Goal: Task Accomplishment & Management: Manage account settings

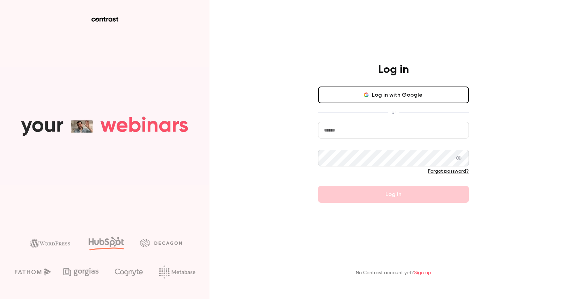
click at [362, 132] on input "email" at bounding box center [393, 130] width 151 height 17
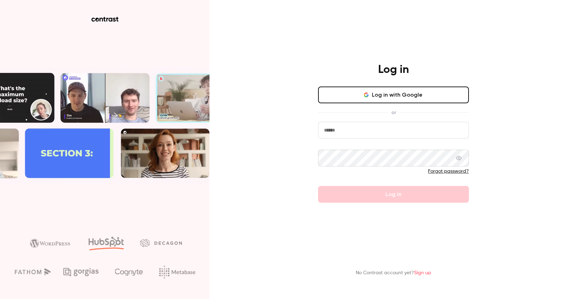
click at [371, 134] on input "email" at bounding box center [393, 130] width 151 height 17
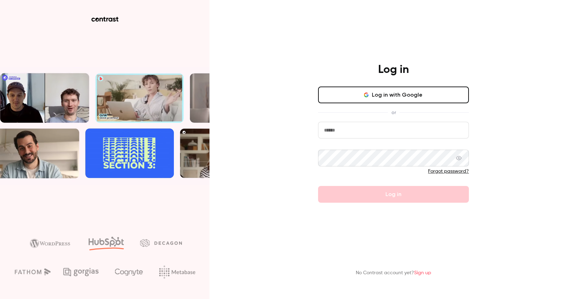
click at [0, 299] on com-1password-button at bounding box center [0, 299] width 0 height 0
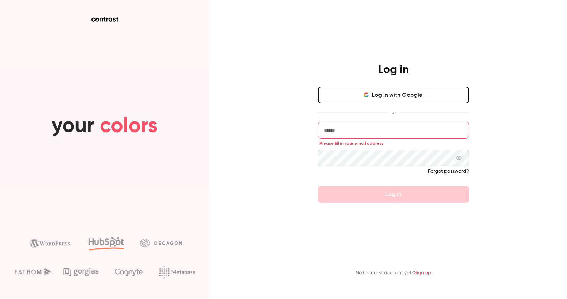
click at [348, 129] on input "email" at bounding box center [393, 130] width 151 height 17
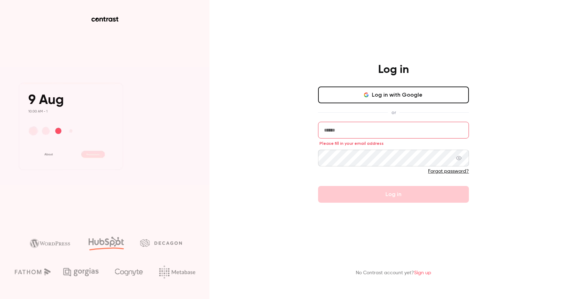
click at [348, 129] on input "email" at bounding box center [393, 130] width 151 height 17
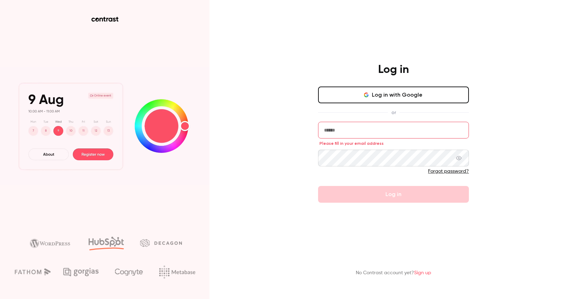
click at [358, 101] on button "Log in with Google" at bounding box center [393, 95] width 151 height 17
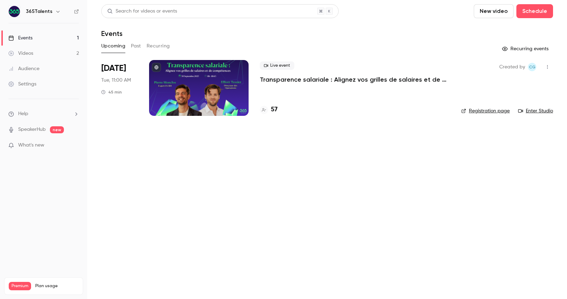
click at [36, 55] on link "Videos 2" at bounding box center [43, 53] width 87 height 15
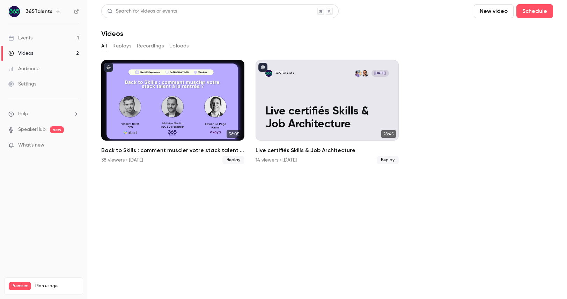
click at [127, 46] on button "Replays" at bounding box center [121, 45] width 19 height 11
click at [153, 45] on button "Recordings" at bounding box center [150, 45] width 27 height 11
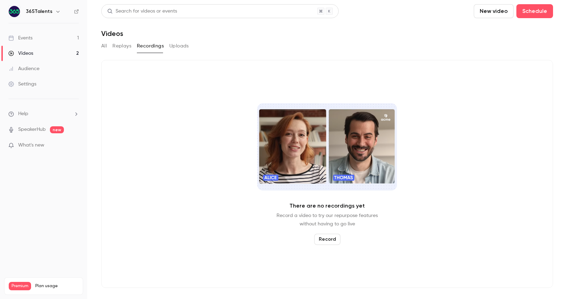
click at [179, 47] on button "Uploads" at bounding box center [179, 45] width 20 height 11
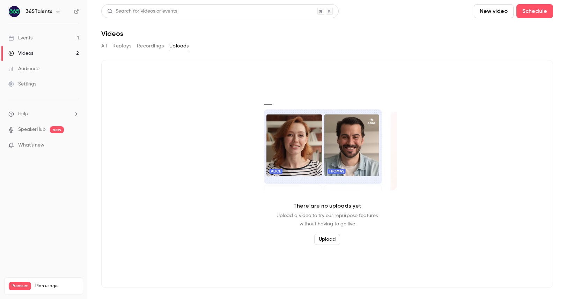
click at [106, 46] on button "All" at bounding box center [104, 45] width 6 height 11
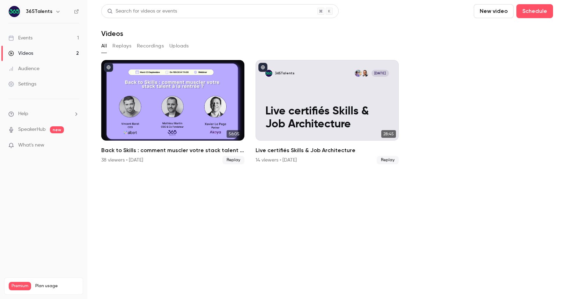
click at [40, 38] on link "Events 1" at bounding box center [43, 37] width 87 height 15
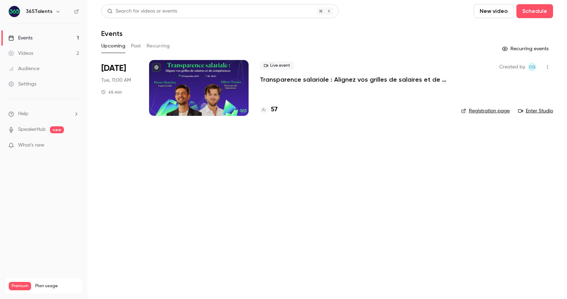
click at [48, 11] on h6 "365Talents" at bounding box center [39, 11] width 27 height 7
click at [55, 11] on icon "button" at bounding box center [58, 12] width 6 height 6
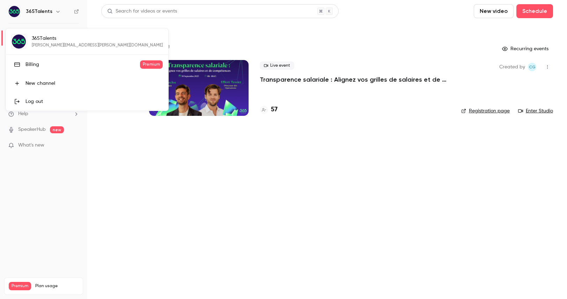
click at [55, 11] on div at bounding box center [283, 149] width 567 height 299
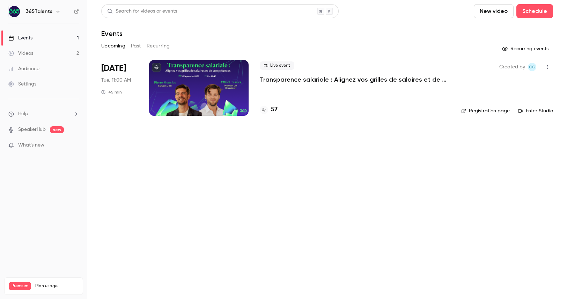
click at [76, 12] on icon at bounding box center [76, 11] width 5 height 5
click at [50, 13] on div "365Talents" at bounding box center [47, 11] width 43 height 8
click at [54, 11] on button "button" at bounding box center [58, 11] width 8 height 8
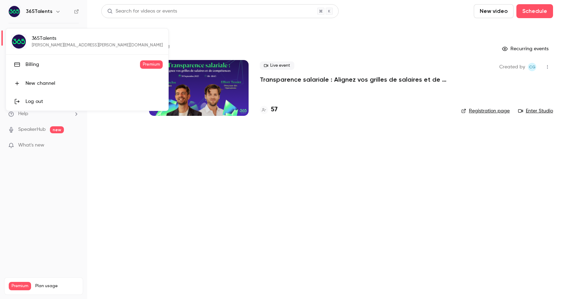
click at [123, 167] on div at bounding box center [283, 149] width 567 height 299
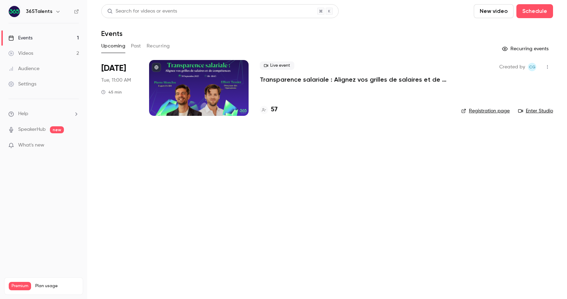
click at [29, 89] on link "Settings" at bounding box center [43, 83] width 87 height 15
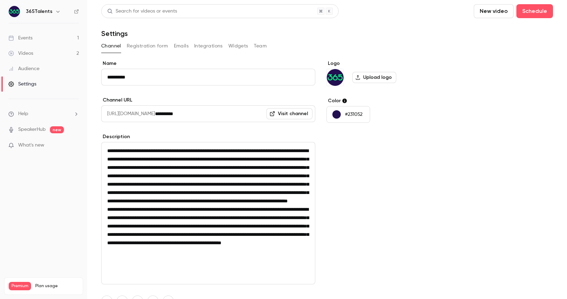
click at [336, 101] on label "Color" at bounding box center [379, 100] width 107 height 7
click at [336, 113] on div "button" at bounding box center [336, 114] width 8 height 8
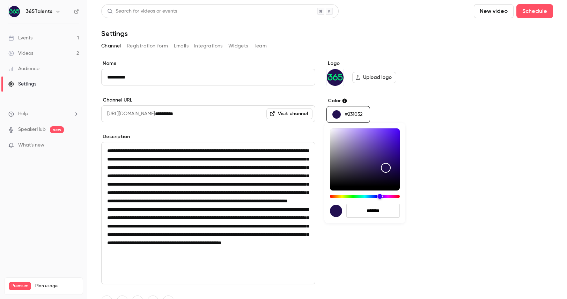
click at [441, 135] on div at bounding box center [283, 149] width 567 height 299
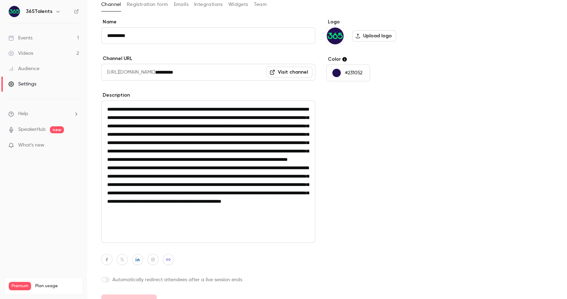
scroll to position [55, 0]
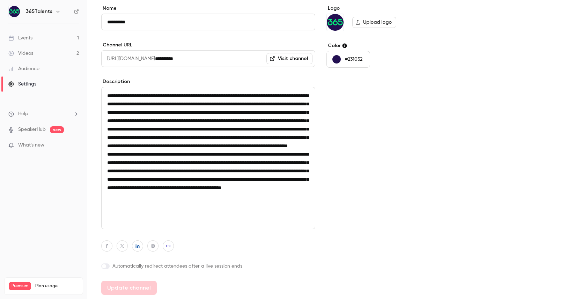
click at [129, 117] on textarea at bounding box center [208, 158] width 214 height 142
drag, startPoint x: 107, startPoint y: 97, endPoint x: 260, endPoint y: 244, distance: 212.0
click at [259, 229] on textarea at bounding box center [208, 158] width 214 height 142
paste textarea "**********"
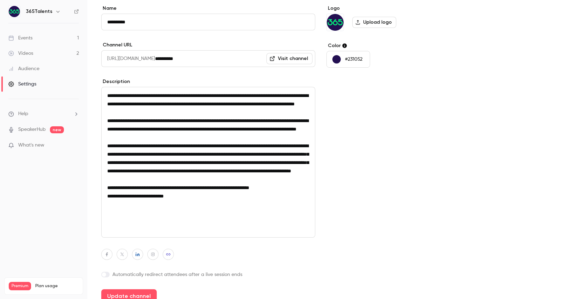
scroll to position [64, 0]
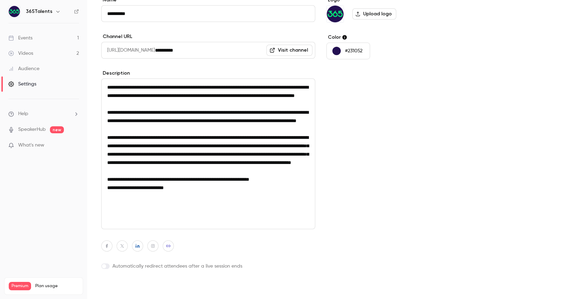
click at [122, 288] on button "Update channel" at bounding box center [128, 288] width 55 height 14
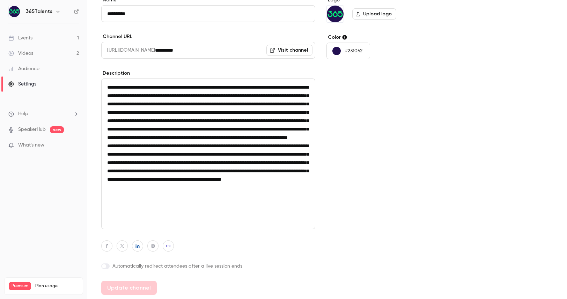
type textarea "**********"
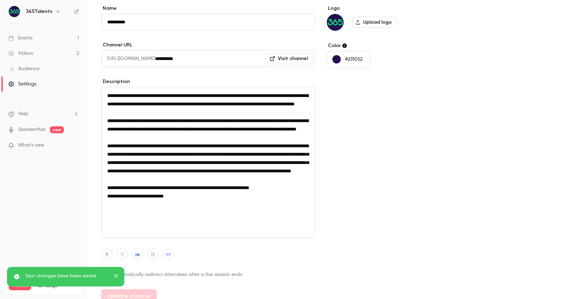
scroll to position [0, 0]
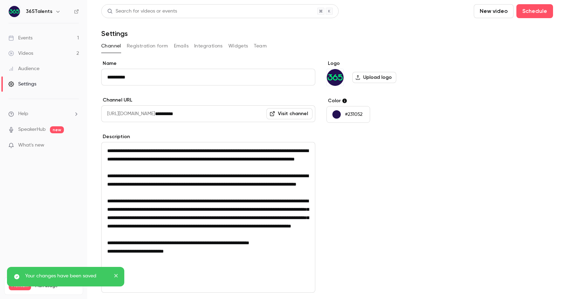
click at [143, 49] on button "Registration form" at bounding box center [148, 45] width 42 height 11
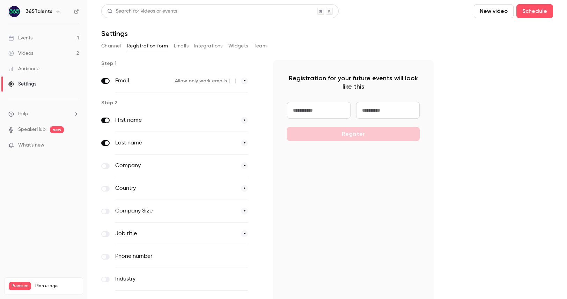
click at [103, 234] on span at bounding box center [104, 234] width 4 height 4
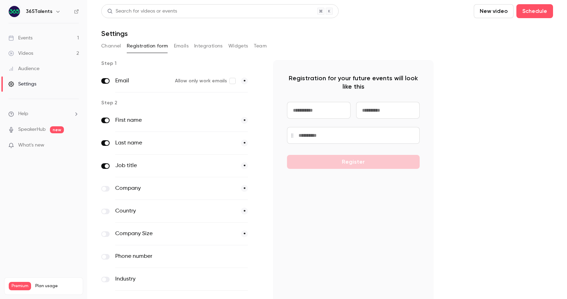
click at [258, 167] on icon "button" at bounding box center [257, 165] width 3 height 3
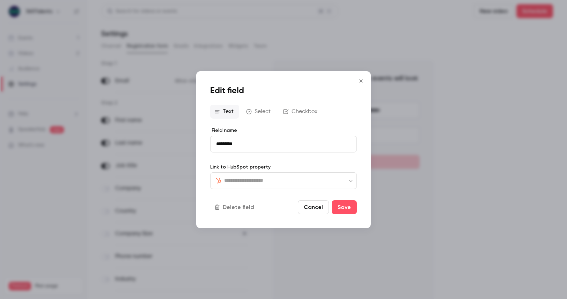
type input "*********"
click at [339, 209] on button "Save" at bounding box center [344, 207] width 25 height 14
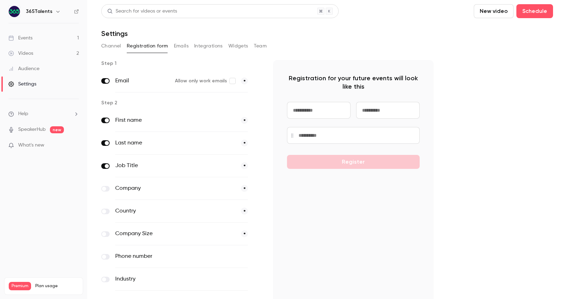
click at [105, 188] on span at bounding box center [104, 189] width 4 height 4
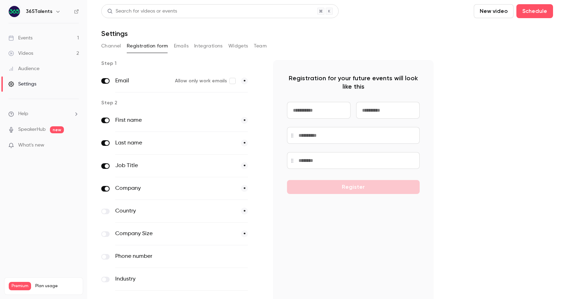
click at [104, 191] on label at bounding box center [105, 189] width 8 height 6
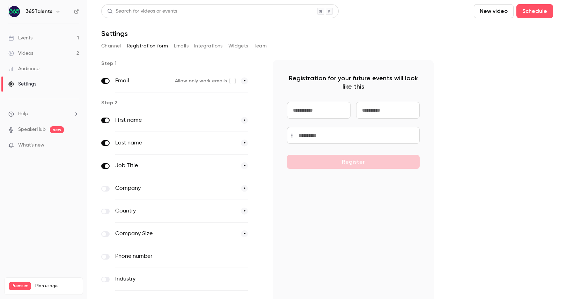
click at [106, 211] on label at bounding box center [105, 212] width 8 height 6
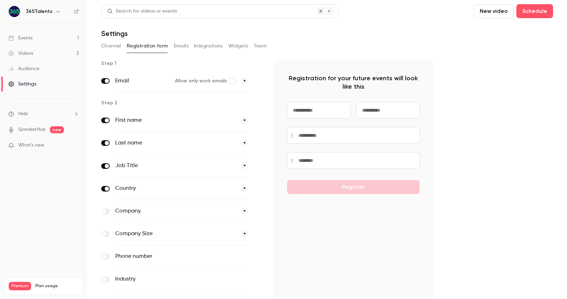
click at [106, 211] on label at bounding box center [105, 212] width 8 height 6
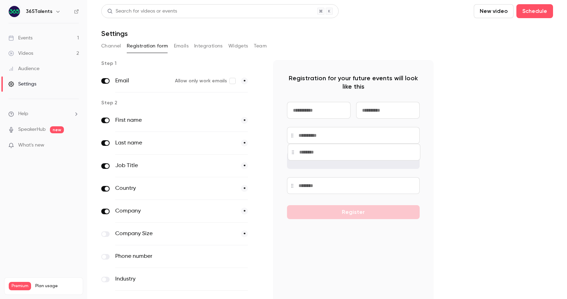
drag, startPoint x: 292, startPoint y: 186, endPoint x: 293, endPoint y: 153, distance: 32.8
click at [293, 153] on div at bounding box center [354, 152] width 133 height 17
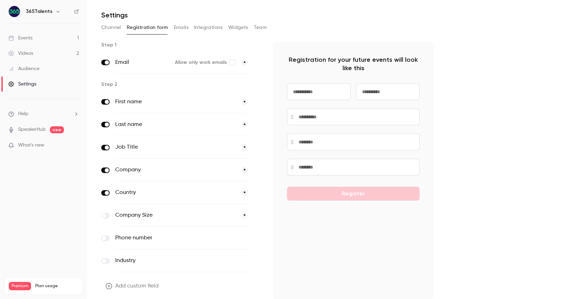
scroll to position [22, 0]
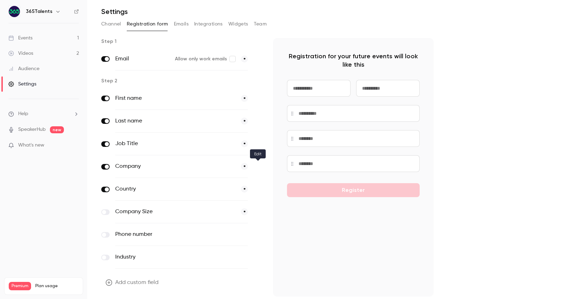
click at [259, 166] on icon "button" at bounding box center [257, 167] width 4 height 4
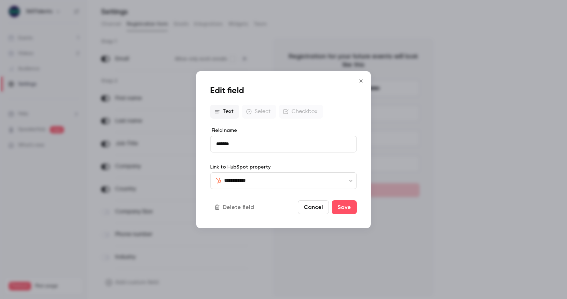
click at [363, 81] on icon "Close" at bounding box center [361, 81] width 8 height 6
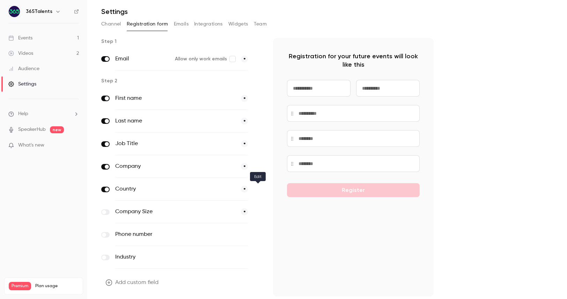
click at [258, 191] on icon "button" at bounding box center [257, 189] width 4 height 4
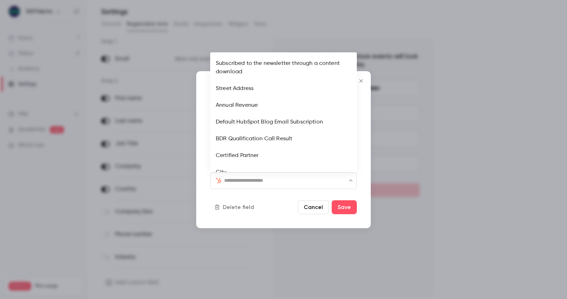
click at [253, 182] on input "text" at bounding box center [287, 180] width 127 height 8
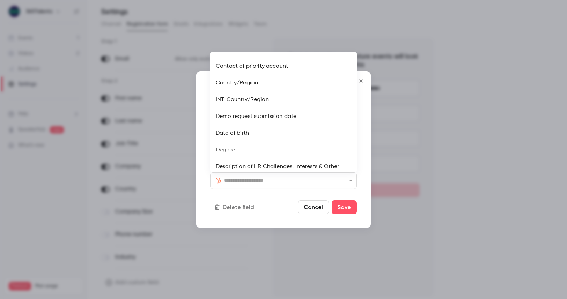
scroll to position [260, 0]
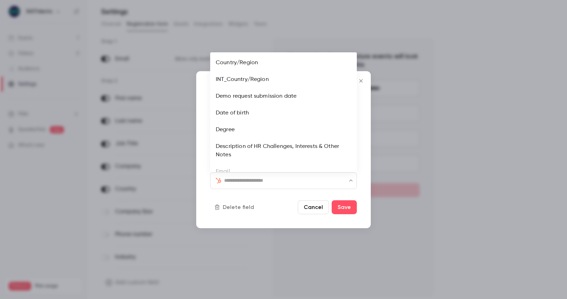
click at [244, 62] on li "Country/Region" at bounding box center [283, 62] width 147 height 17
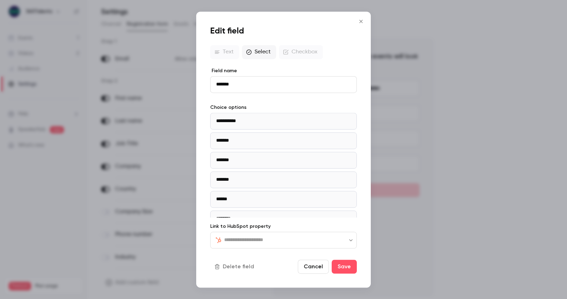
type input "**********"
click at [348, 266] on button "Save" at bounding box center [344, 267] width 25 height 14
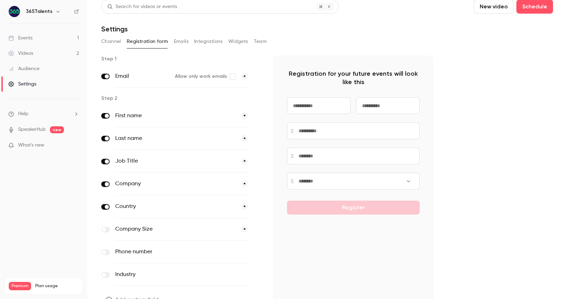
scroll to position [4, 0]
click at [182, 45] on button "Emails" at bounding box center [181, 42] width 15 height 11
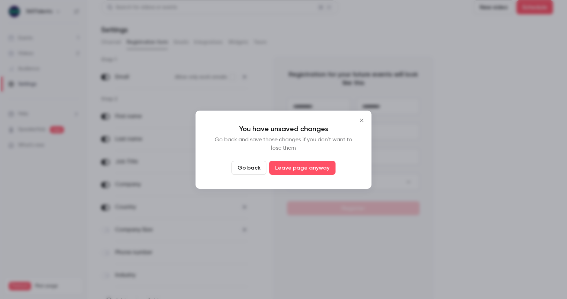
click at [252, 165] on button "Go back" at bounding box center [248, 168] width 35 height 14
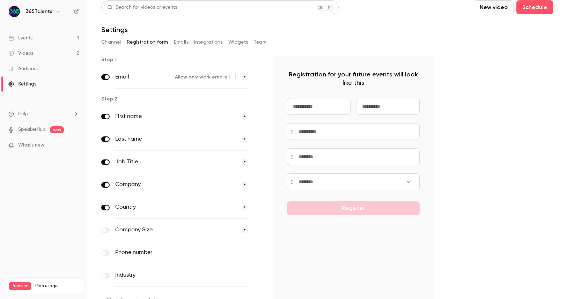
scroll to position [45, 0]
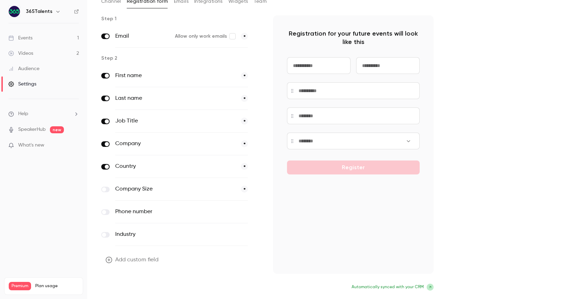
click at [124, 288] on button "Update form" at bounding box center [124, 288] width 47 height 14
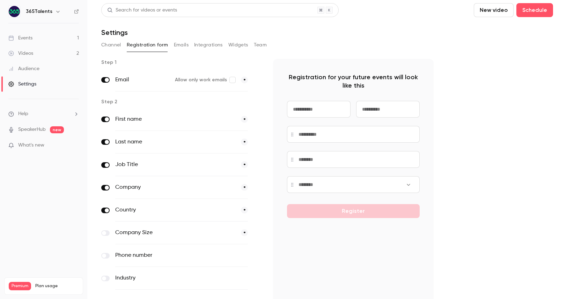
scroll to position [0, 0]
click at [181, 49] on button "Emails" at bounding box center [181, 45] width 15 height 11
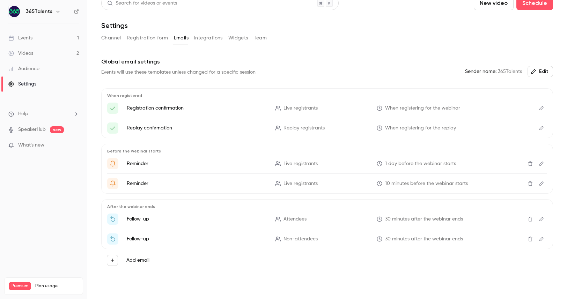
scroll to position [10, 0]
click at [146, 221] on li "Follow-up Attendees 30 minutes after the webinar ends" at bounding box center [327, 217] width 440 height 11
click at [142, 218] on p "Follow-up" at bounding box center [197, 217] width 140 height 7
click at [542, 217] on icon "Edit" at bounding box center [541, 217] width 6 height 5
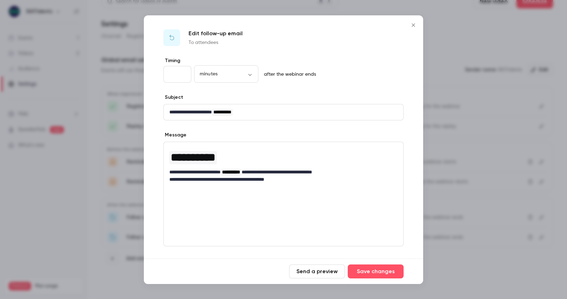
click at [412, 27] on icon "Close" at bounding box center [413, 25] width 8 height 6
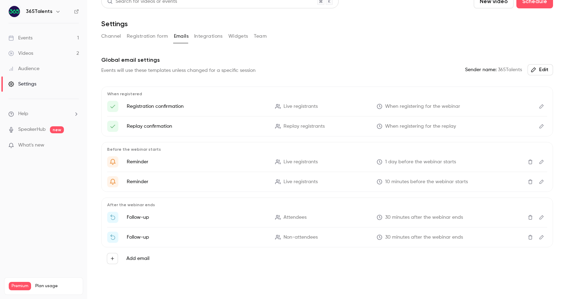
click at [205, 38] on button "Integrations" at bounding box center [208, 36] width 29 height 11
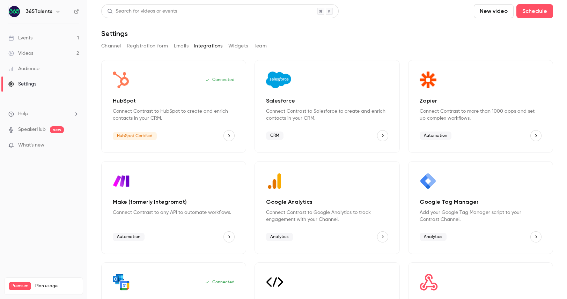
click at [239, 48] on button "Widgets" at bounding box center [238, 45] width 20 height 11
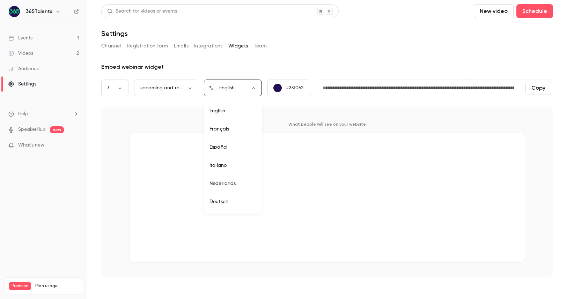
click at [248, 88] on body "**********" at bounding box center [283, 149] width 567 height 299
click at [253, 88] on div at bounding box center [283, 149] width 567 height 299
click at [302, 87] on p "#231052" at bounding box center [294, 87] width 17 height 7
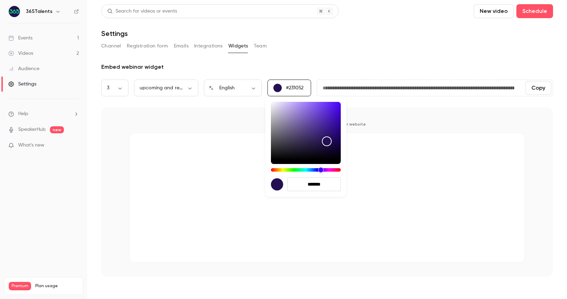
click at [228, 118] on div at bounding box center [283, 149] width 567 height 299
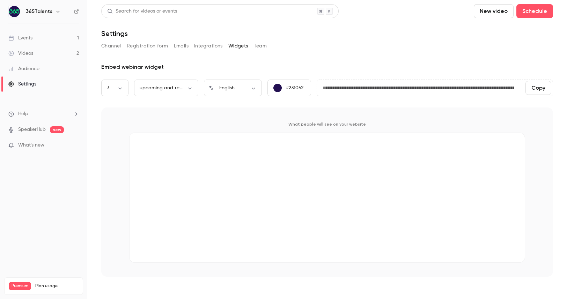
click at [262, 45] on button "Team" at bounding box center [260, 45] width 13 height 11
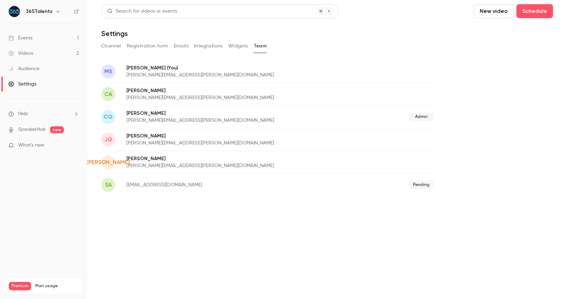
click at [228, 75] on p "[PERSON_NAME][EMAIL_ADDRESS][PERSON_NAME][DOMAIN_NAME]" at bounding box center [240, 75] width 228 height 7
click at [112, 43] on button "Channel" at bounding box center [111, 45] width 20 height 11
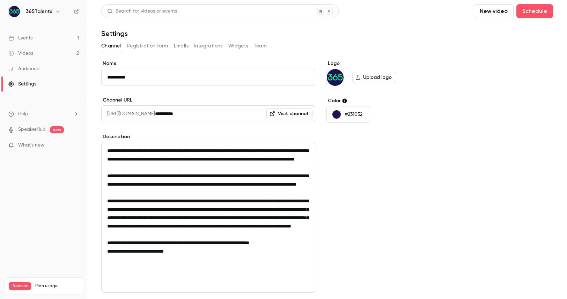
click at [138, 48] on button "Registration form" at bounding box center [148, 45] width 42 height 11
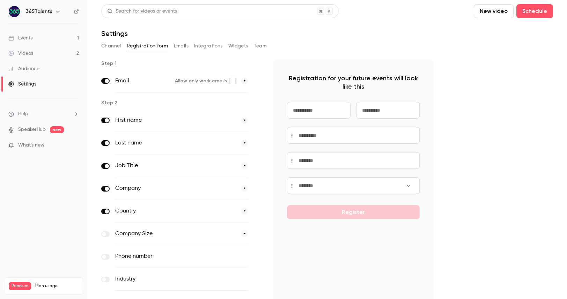
click at [183, 50] on button "Emails" at bounding box center [181, 45] width 15 height 11
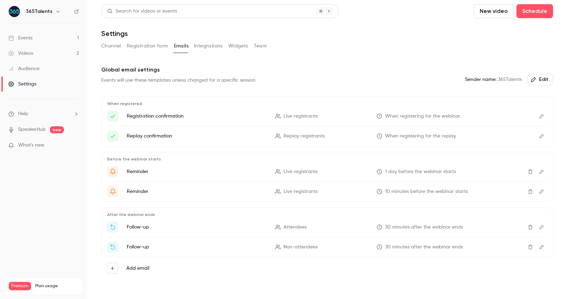
click at [201, 46] on button "Integrations" at bounding box center [208, 45] width 29 height 11
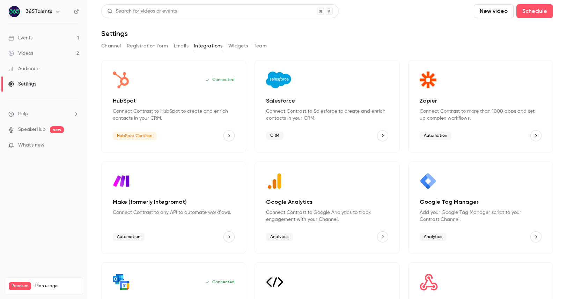
click at [240, 47] on button "Widgets" at bounding box center [238, 45] width 20 height 11
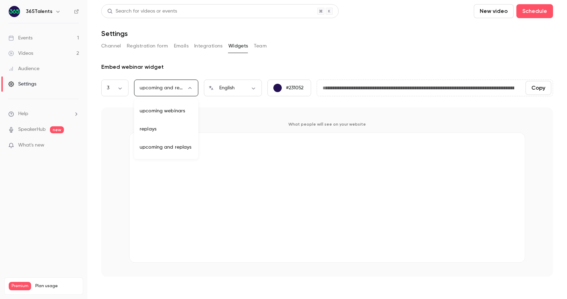
click at [187, 88] on body "**********" at bounding box center [283, 149] width 567 height 299
click at [187, 88] on div at bounding box center [283, 149] width 567 height 299
click at [122, 88] on body "**********" at bounding box center [283, 149] width 567 height 299
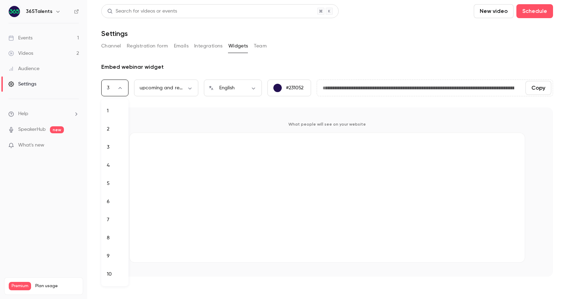
click at [122, 88] on div at bounding box center [283, 149] width 567 height 299
click at [165, 91] on body "**********" at bounding box center [283, 149] width 567 height 299
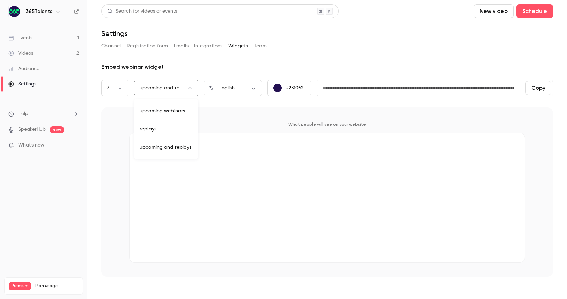
click at [248, 107] on div at bounding box center [283, 149] width 567 height 299
click at [34, 128] on link "SpeakerHub" at bounding box center [32, 129] width 28 height 7
click at [69, 146] on div "What's new" at bounding box center [43, 145] width 70 height 7
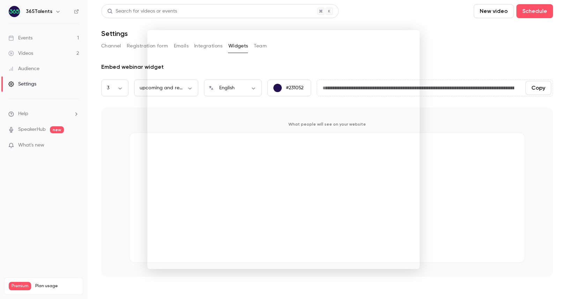
click at [478, 256] on div at bounding box center [283, 149] width 567 height 299
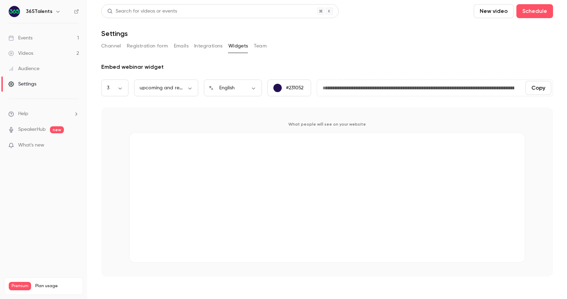
click at [35, 37] on link "Events 1" at bounding box center [43, 37] width 87 height 15
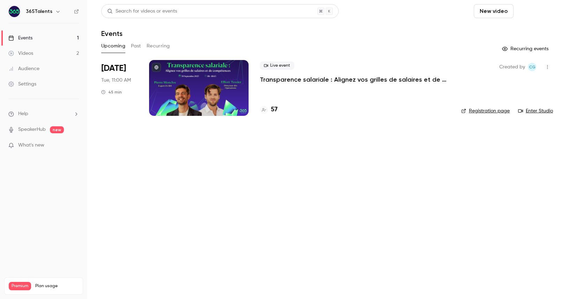
click at [539, 14] on button "Schedule" at bounding box center [534, 11] width 37 height 14
click at [526, 29] on div "One time event" at bounding box center [520, 30] width 53 height 7
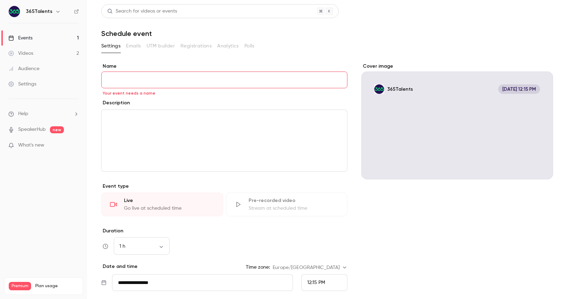
paste input "**********"
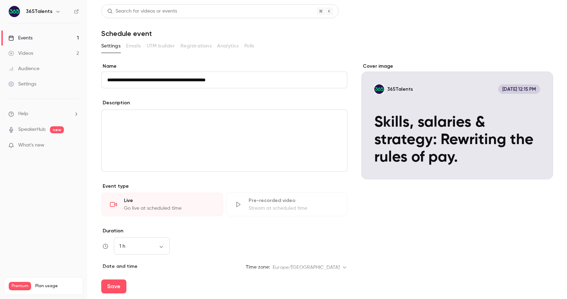
type input "**********"
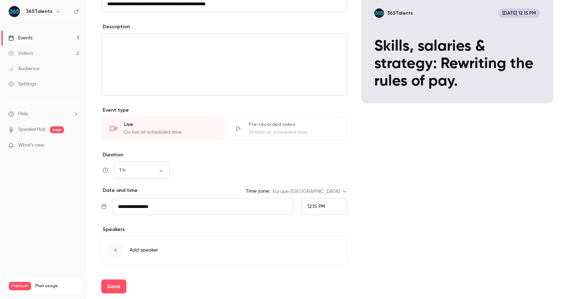
scroll to position [97, 0]
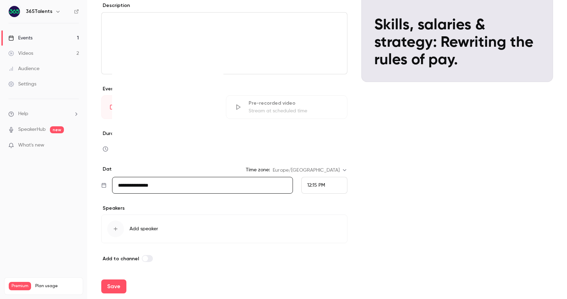
click at [158, 187] on input "**********" at bounding box center [202, 185] width 181 height 17
click at [213, 74] on icon "Move forward to switch to the next month." at bounding box center [213, 76] width 8 height 8
click at [183, 154] on div "30" at bounding box center [182, 154] width 11 height 10
type input "**********"
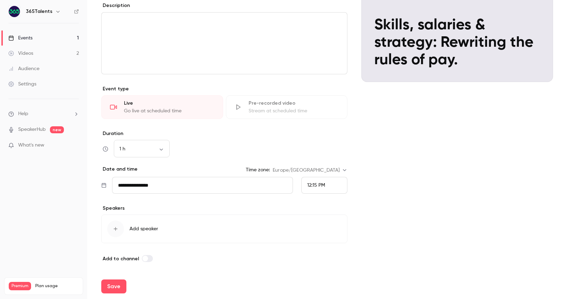
click at [321, 186] on span "12:15 PM" at bounding box center [316, 185] width 18 height 5
click at [321, 76] on div "11:00 AM" at bounding box center [324, 72] width 34 height 7
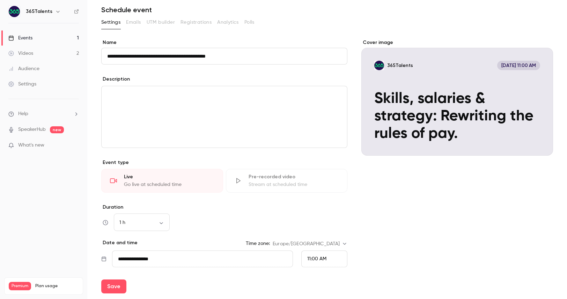
scroll to position [23, 0]
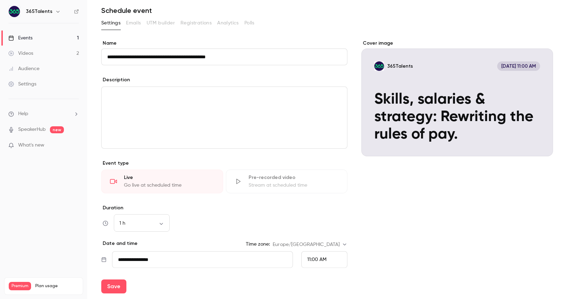
click at [15, 15] on img at bounding box center [14, 11] width 11 height 11
click at [40, 14] on h6 "365Talents" at bounding box center [39, 11] width 27 height 7
click at [40, 12] on h6 "365Talents" at bounding box center [39, 11] width 27 height 7
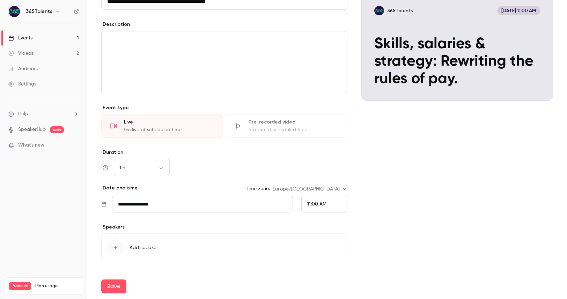
scroll to position [0, 0]
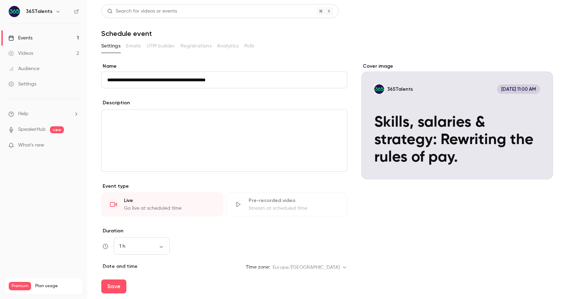
click at [27, 84] on div "Settings" at bounding box center [22, 84] width 28 height 7
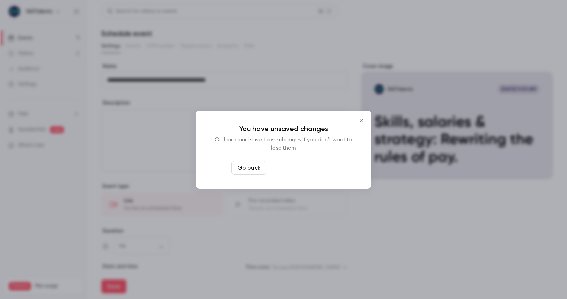
click at [309, 171] on button "Leave page anyway" at bounding box center [302, 168] width 66 height 14
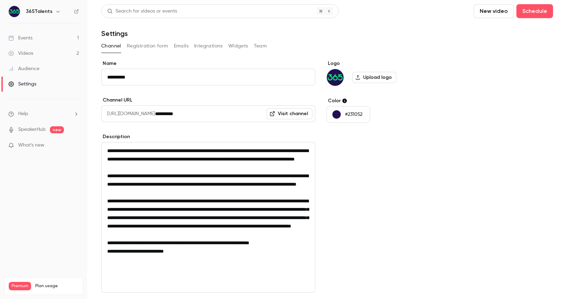
click at [337, 76] on img "Logo" at bounding box center [335, 77] width 17 height 17
click at [333, 76] on img "Logo" at bounding box center [335, 77] width 17 height 17
click at [363, 76] on label "Upload logo" at bounding box center [374, 77] width 44 height 11
click at [0, 0] on input "Upload logo" at bounding box center [0, 0] width 0 height 0
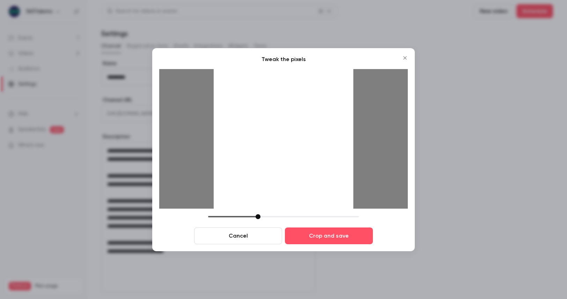
drag, startPoint x: 318, startPoint y: 180, endPoint x: 318, endPoint y: 185, distance: 4.5
click at [318, 185] on div at bounding box center [284, 139] width 140 height 140
click at [317, 185] on div at bounding box center [284, 139] width 140 height 140
click at [329, 236] on button "Crop and save" at bounding box center [329, 236] width 88 height 17
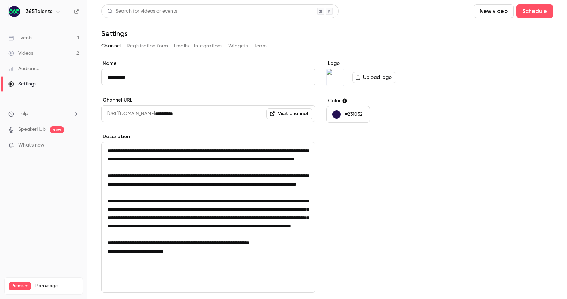
scroll to position [64, 0]
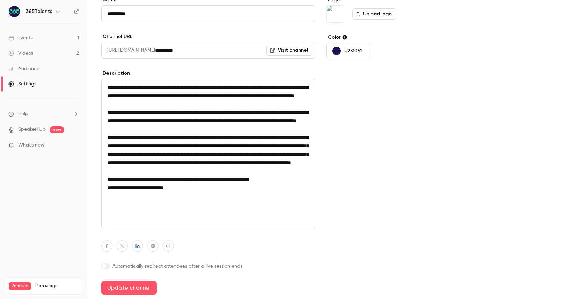
click at [335, 50] on div "button" at bounding box center [336, 51] width 8 height 8
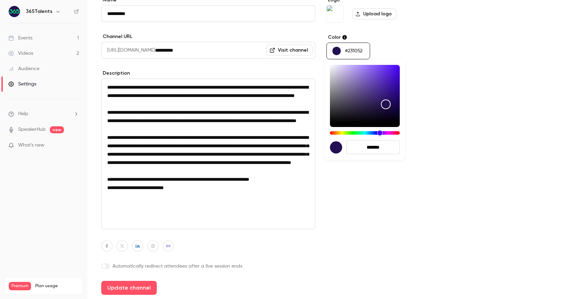
click at [343, 40] on div at bounding box center [283, 149] width 567 height 299
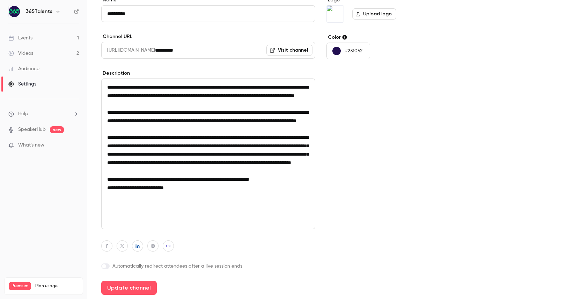
click at [342, 206] on div "Logo Upload logo Color #231052" at bounding box center [379, 146] width 107 height 298
click at [137, 291] on button "Update channel" at bounding box center [128, 288] width 55 height 14
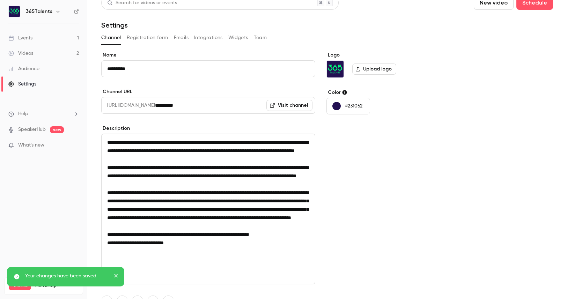
scroll to position [0, 0]
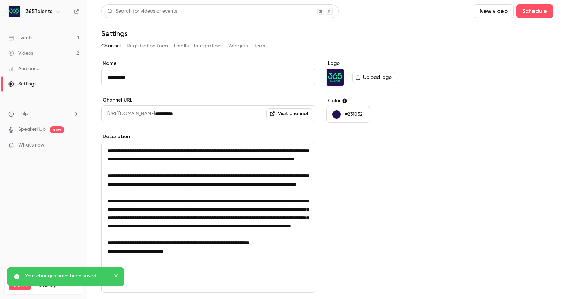
click at [33, 70] on div "Audience" at bounding box center [23, 68] width 31 height 7
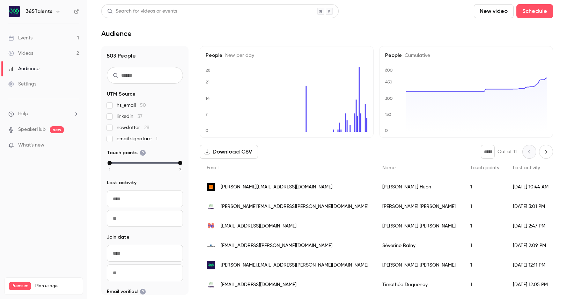
click at [26, 83] on div "Settings" at bounding box center [22, 84] width 28 height 7
